Goal: Task Accomplishment & Management: Manage account settings

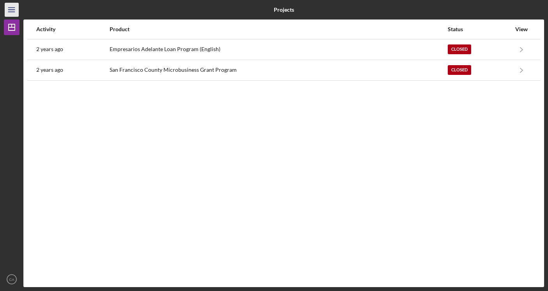
click at [13, 14] on icon "Icon/Menu" at bounding box center [12, 10] width 18 height 18
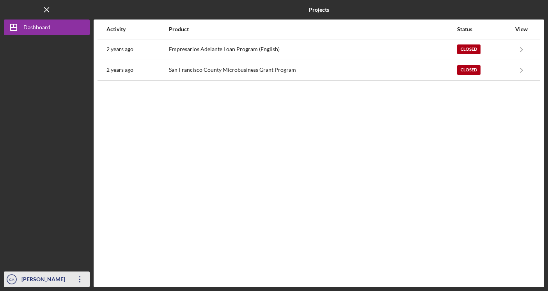
click at [75, 281] on icon "Icon/Overflow" at bounding box center [80, 280] width 20 height 20
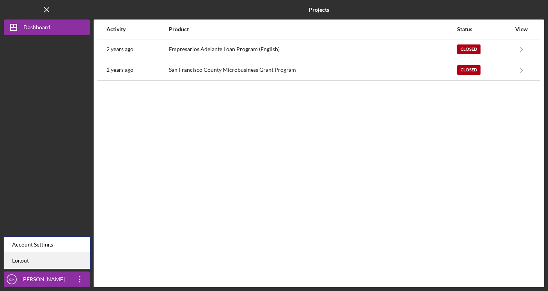
click at [61, 265] on link "Logout" at bounding box center [47, 261] width 86 height 16
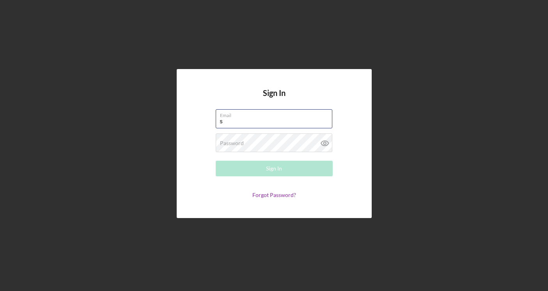
type input "[EMAIL_ADDRESS][DOMAIN_NAME]"
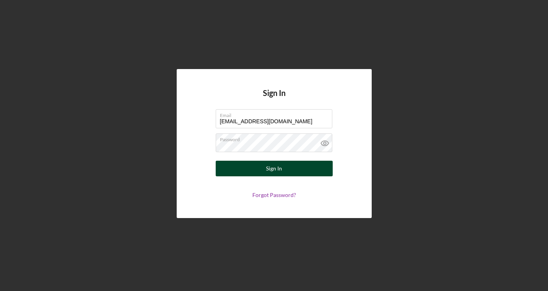
click at [254, 168] on button "Sign In" at bounding box center [274, 169] width 117 height 16
